Goal: Information Seeking & Learning: Learn about a topic

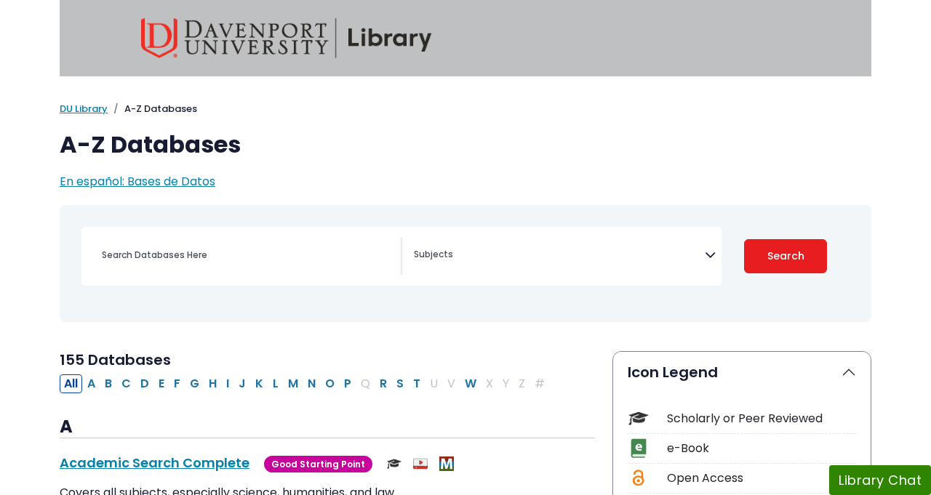
select select "Database Subject Filter"
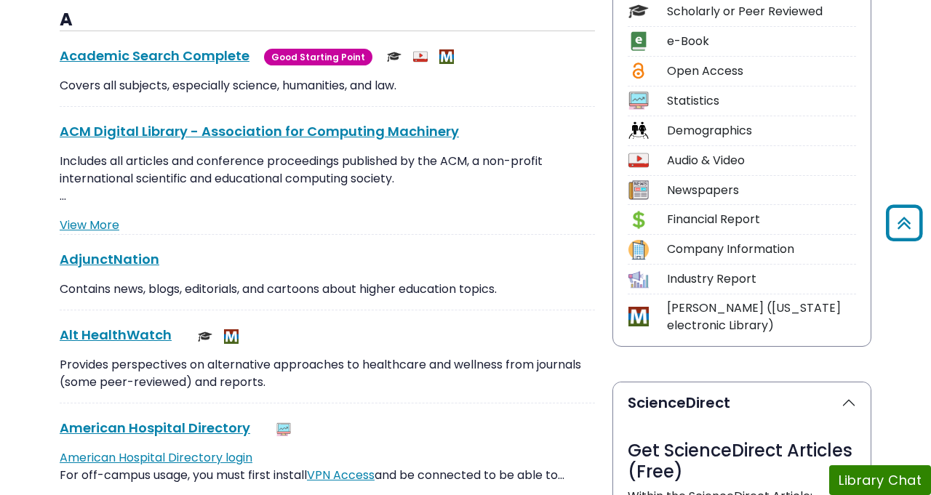
scroll to position [436, 0]
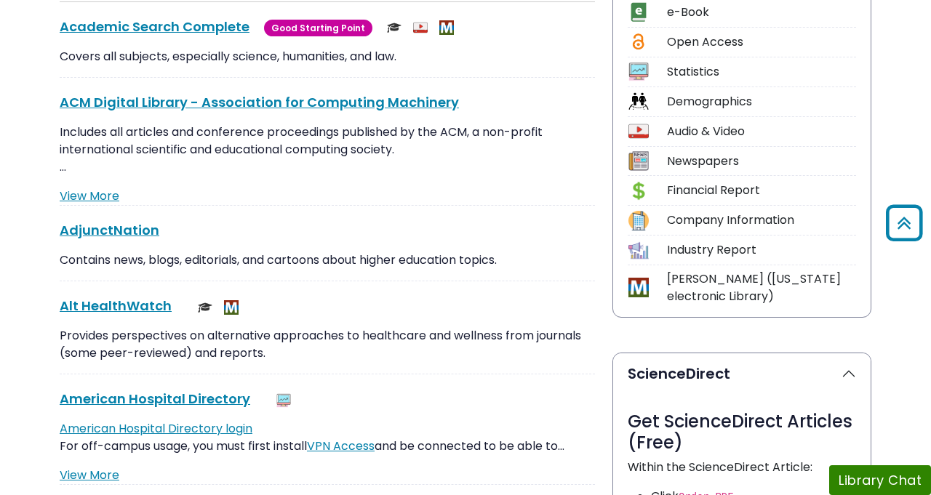
click at [533, 155] on p "Includes all articles and conference proceedings published by the ACM, a non-pr…" at bounding box center [327, 150] width 535 height 52
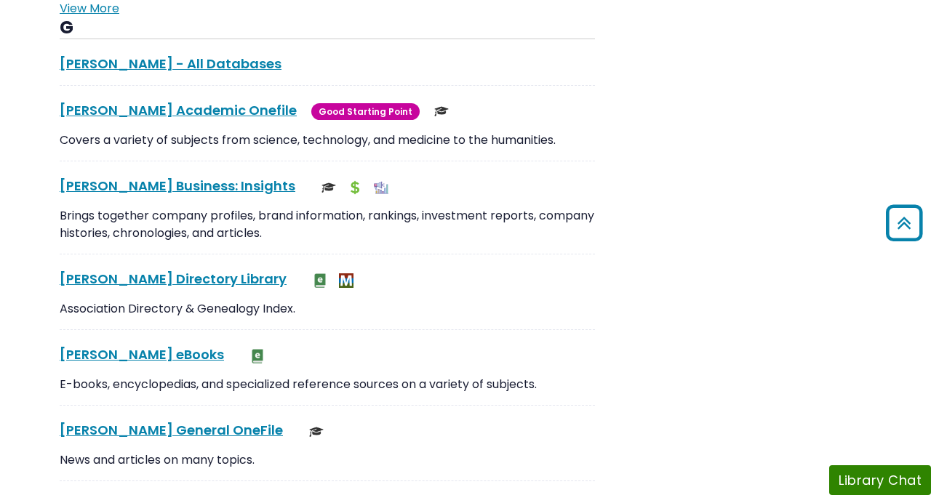
scroll to position [3083, 0]
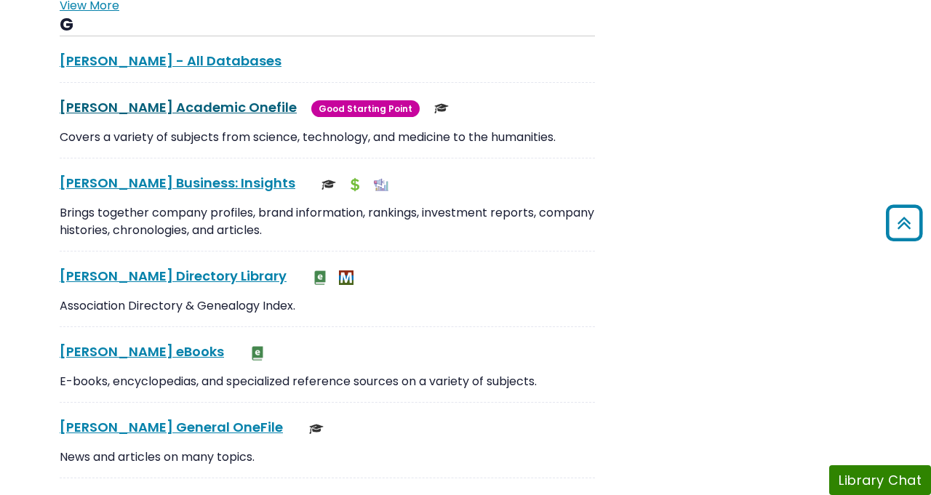
click at [118, 98] on link "[PERSON_NAME] Academic Onefile This link opens in a new window" at bounding box center [178, 107] width 237 height 18
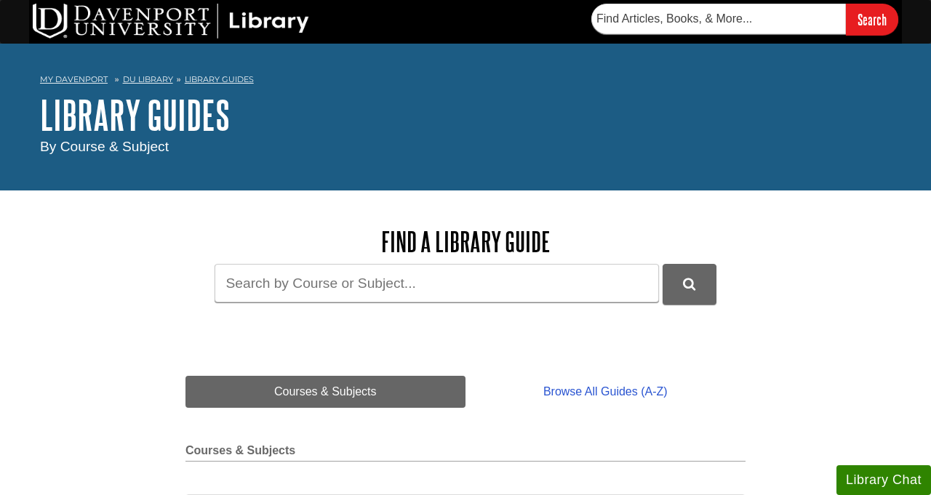
click at [443, 123] on h1 "Library Guides" at bounding box center [465, 115] width 851 height 44
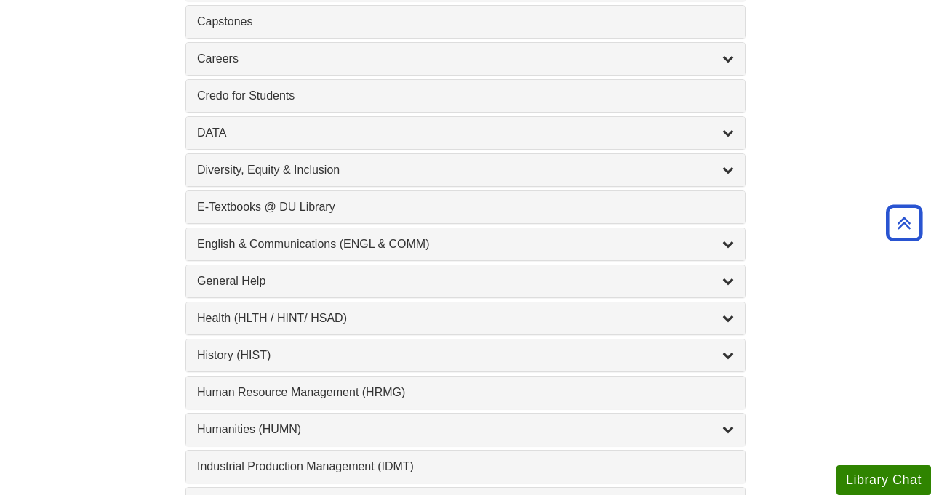
scroll to position [756, 0]
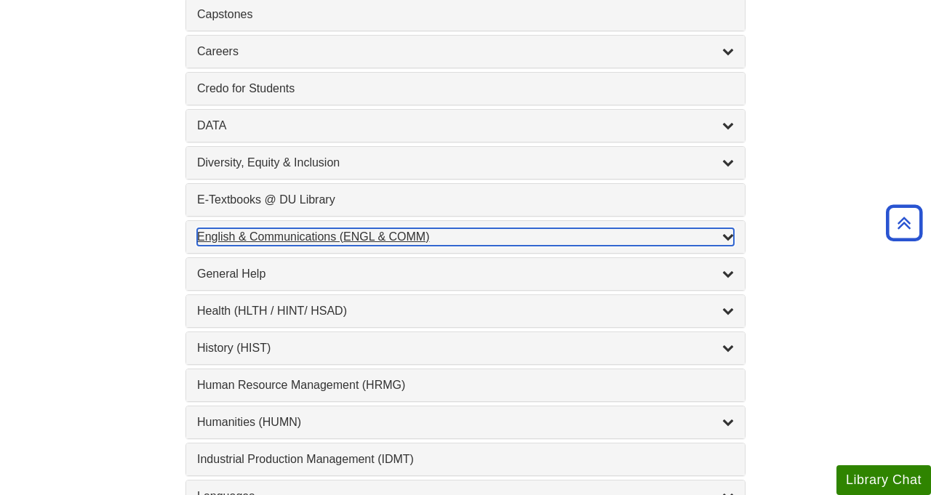
click at [310, 242] on div "English & Communications (ENGL & COMM) , 6 guides" at bounding box center [465, 236] width 537 height 17
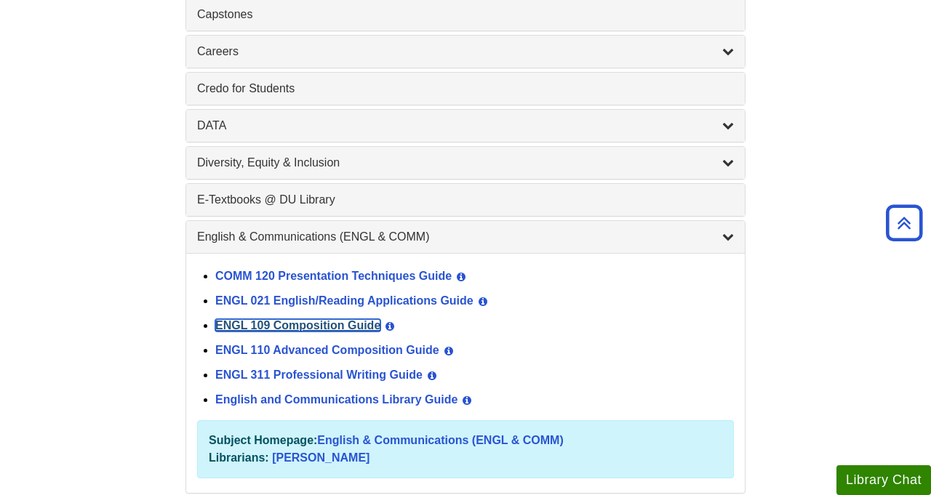
click at [324, 330] on link "ENGL 109 Composition Guide" at bounding box center [297, 325] width 165 height 12
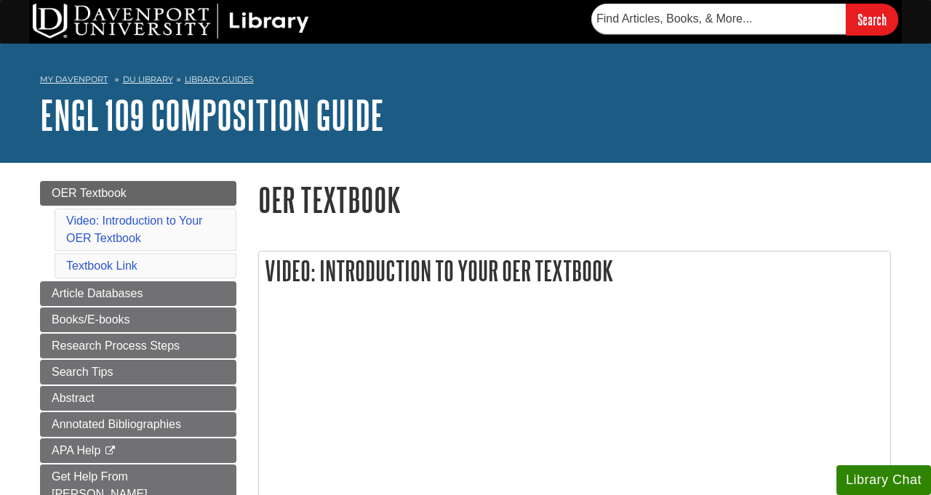
click at [538, 145] on div "My [PERSON_NAME] DU Library Library Guides ENGL 109 Composition Guide OER Textb…" at bounding box center [465, 103] width 931 height 119
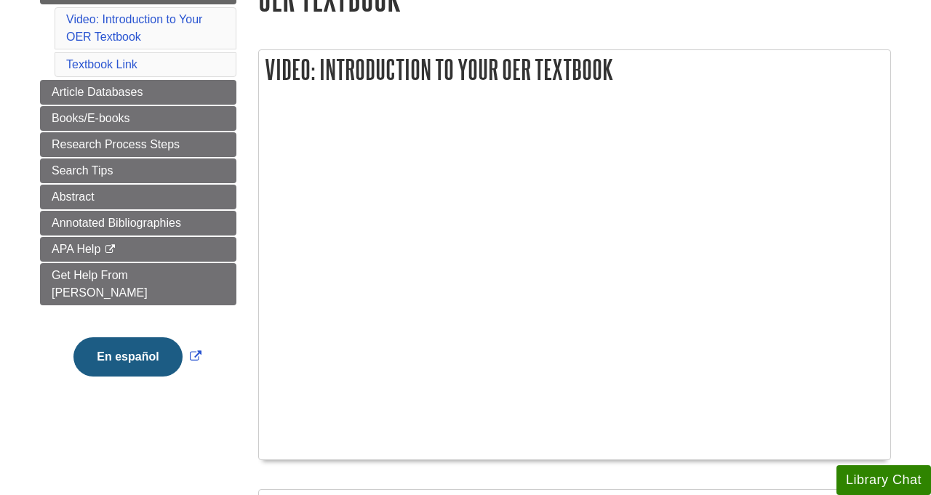
scroll to position [233, 0]
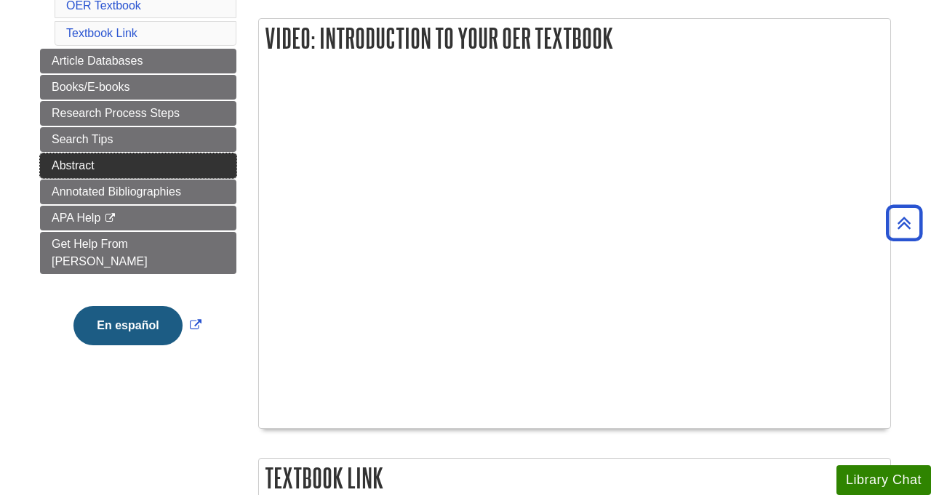
click at [120, 165] on link "Abstract" at bounding box center [138, 165] width 196 height 25
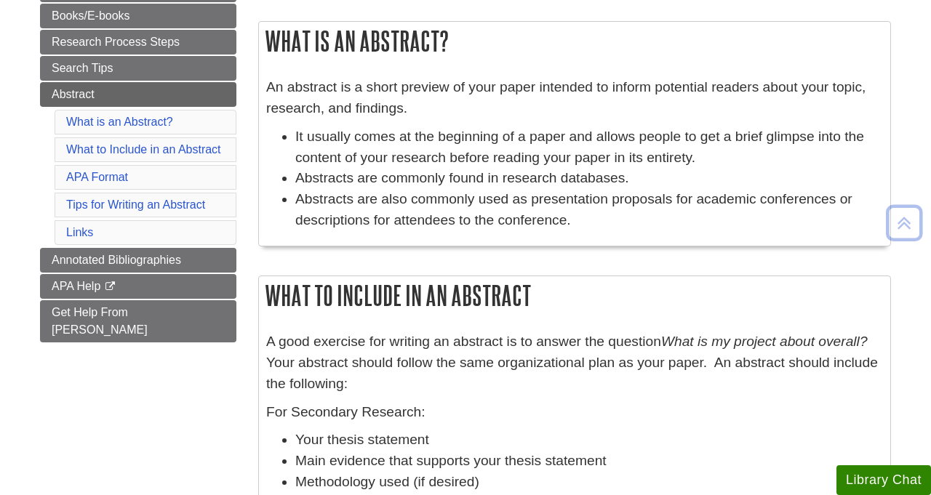
scroll to position [233, 0]
